Goal: Task Accomplishment & Management: Use online tool/utility

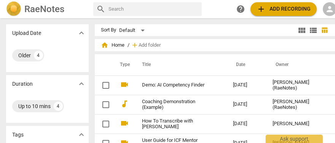
click at [260, 10] on span "add" at bounding box center [260, 9] width 9 height 9
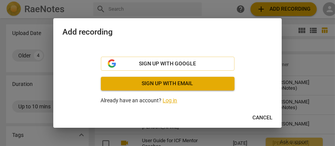
click at [183, 86] on span "Sign up with email" at bounding box center [167, 84] width 121 height 8
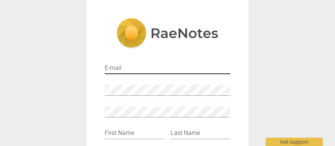
click at [132, 69] on input "email" at bounding box center [167, 68] width 125 height 11
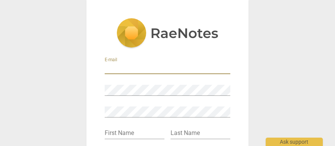
paste input "iprv@hotmail.com"
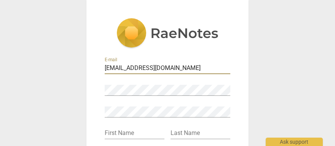
type input "iprv@hotmail.com"
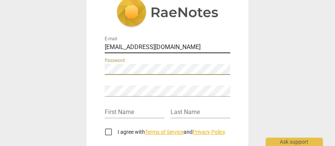
scroll to position [38, 0]
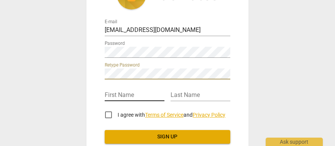
click at [124, 93] on input "text" at bounding box center [135, 95] width 60 height 11
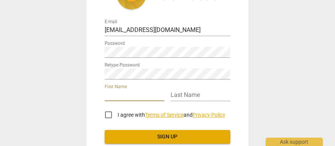
type input "Patricia"
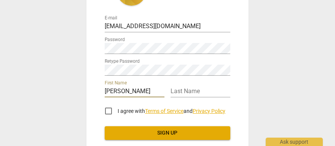
scroll to position [0, 0]
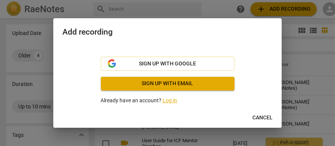
click at [167, 102] on link "Log in" at bounding box center [170, 100] width 14 height 6
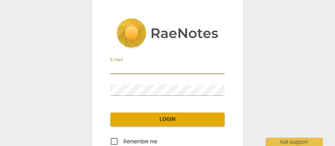
click at [125, 69] on input "email" at bounding box center [167, 68] width 114 height 11
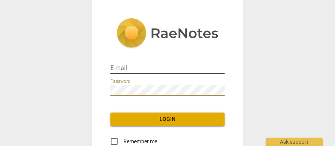
click at [119, 67] on input "email" at bounding box center [167, 68] width 114 height 11
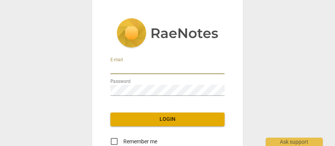
click at [134, 67] on input "email" at bounding box center [167, 68] width 114 height 11
type input "iprv@hotmail.com"
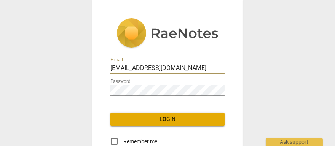
click at [173, 119] on span "Login" at bounding box center [167, 120] width 102 height 8
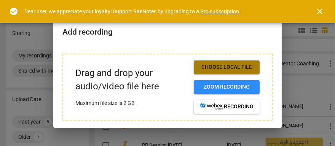
click at [212, 67] on span "Choose local file" at bounding box center [227, 67] width 54 height 8
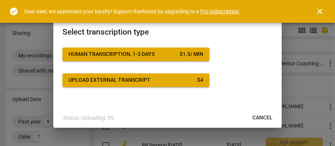
scroll to position [21, 0]
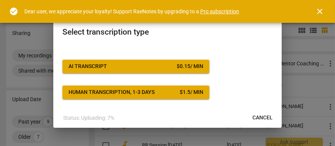
click at [320, 9] on span "close" at bounding box center [319, 11] width 9 height 9
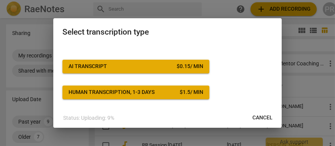
click at [101, 64] on div "AI Transcript" at bounding box center [87, 67] width 38 height 8
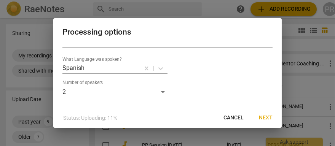
click at [263, 116] on span "Next" at bounding box center [266, 118] width 14 height 8
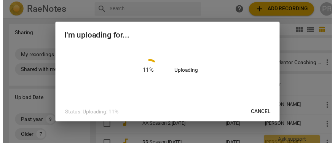
scroll to position [0, 0]
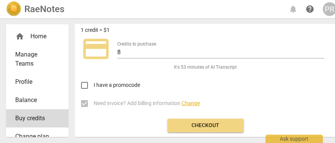
scroll to position [46, 0]
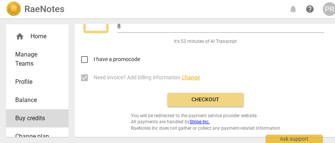
click at [205, 98] on span "Checkout" at bounding box center [205, 100] width 64 height 8
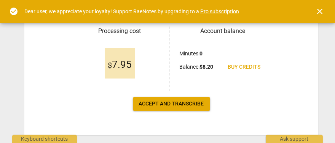
scroll to position [152, 0]
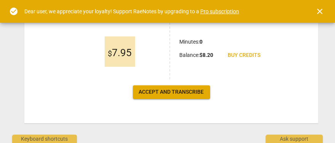
click at [157, 95] on span "Accept and transcribe" at bounding box center [171, 93] width 65 height 8
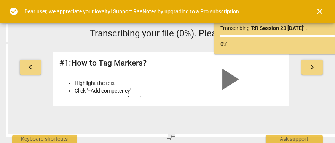
scroll to position [25, 0]
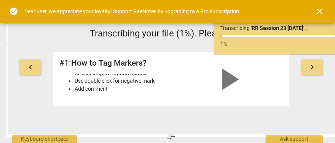
click at [317, 10] on span "close" at bounding box center [319, 11] width 9 height 9
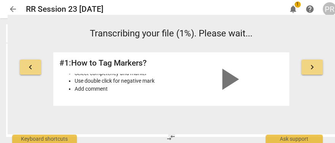
click at [295, 6] on span "1" at bounding box center [297, 5] width 6 height 6
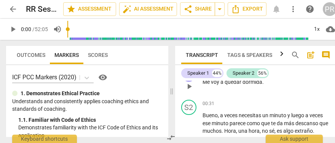
scroll to position [0, 0]
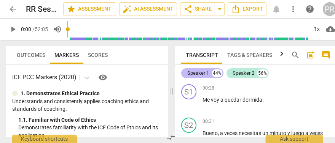
click at [202, 75] on div "Speaker 1" at bounding box center [198, 74] width 22 height 8
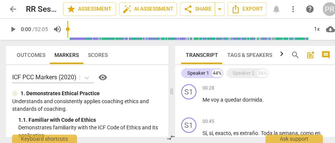
click at [242, 55] on span "Tags & Speakers" at bounding box center [249, 55] width 45 height 6
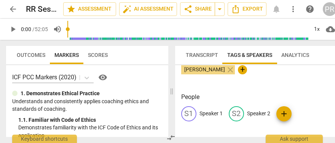
scroll to position [34, 0]
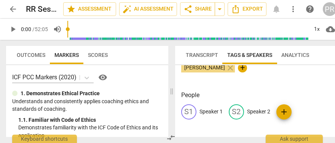
click at [207, 112] on p "Speaker 1" at bounding box center [210, 112] width 23 height 8
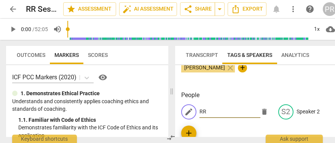
type input "R"
type input "Client"
click at [284, 115] on span "edit" at bounding box center [285, 112] width 9 height 9
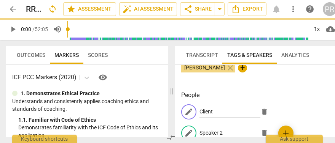
scroll to position [36, 0]
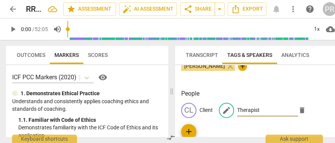
type input "Therapist"
click at [309, 116] on div "CL Client edit Therapist delete add" at bounding box center [255, 121] width 149 height 36
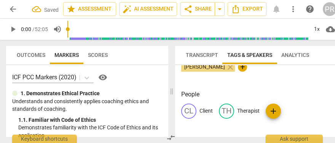
scroll to position [34, 0]
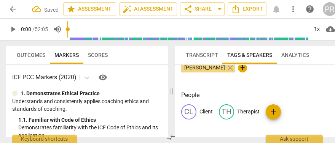
click at [210, 54] on span "Transcript" at bounding box center [202, 55] width 32 height 6
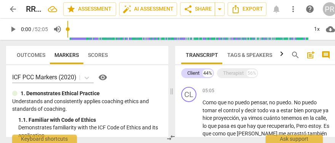
scroll to position [532, 0]
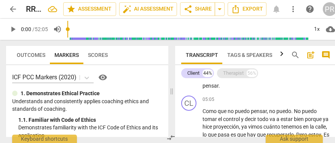
click at [231, 73] on div "Therapist" at bounding box center [233, 74] width 21 height 8
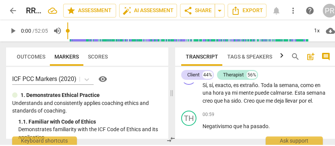
scroll to position [0, 0]
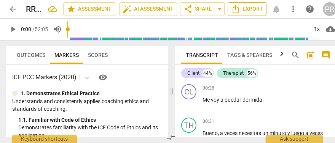
click at [240, 8] on icon "Export" at bounding box center [235, 9] width 9 height 9
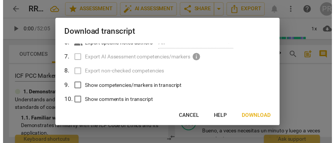
scroll to position [114, 0]
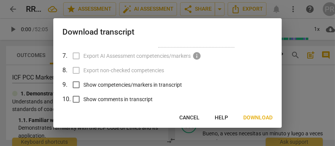
click at [259, 117] on span "Download" at bounding box center [257, 118] width 29 height 8
